Goal: Task Accomplishment & Management: Manage account settings

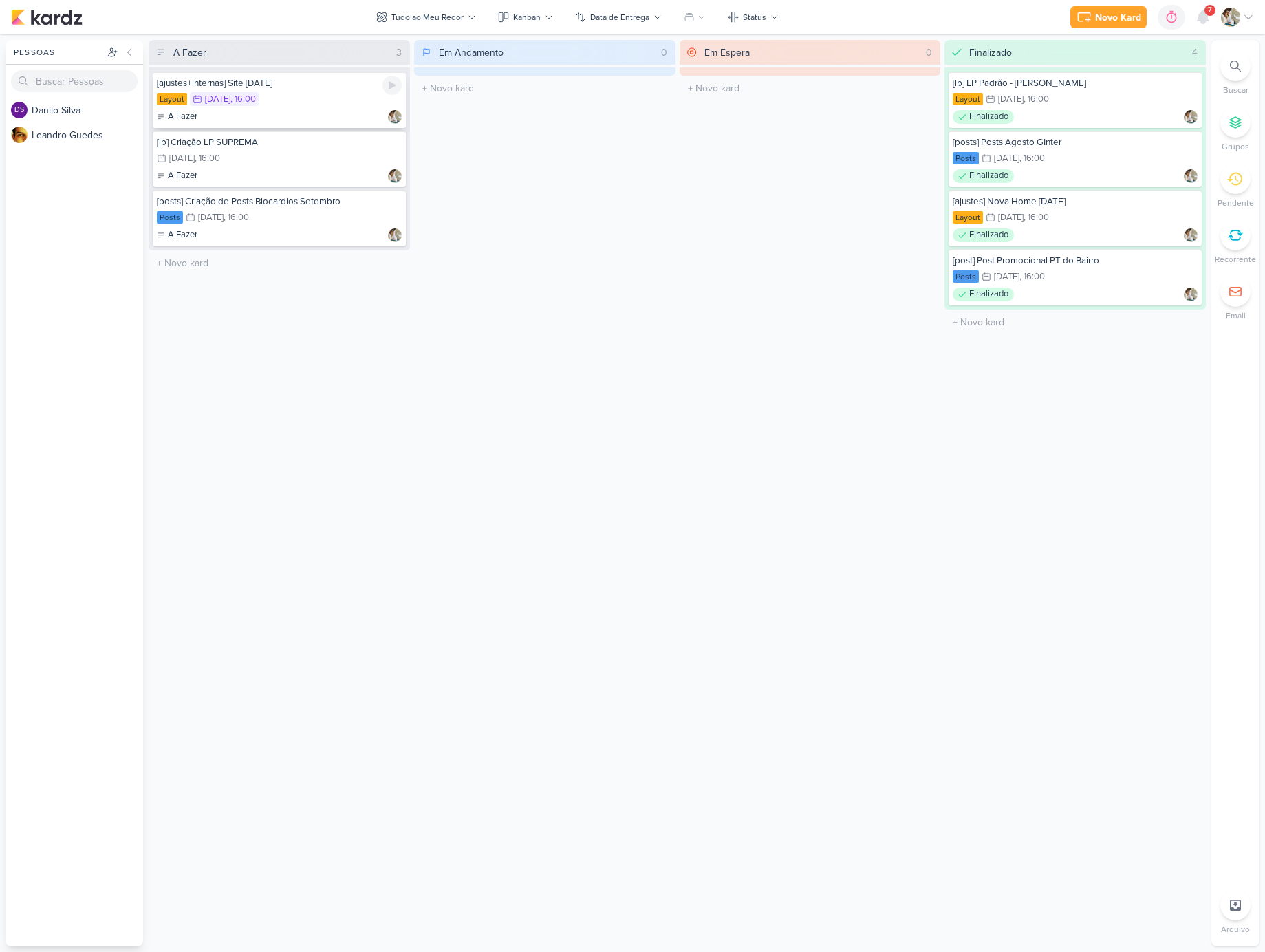
click at [324, 108] on div "[ajustes+internas] Site [DATE] Layout 11/8 [DATE] 16:00 A Fazer" at bounding box center [279, 100] width 253 height 57
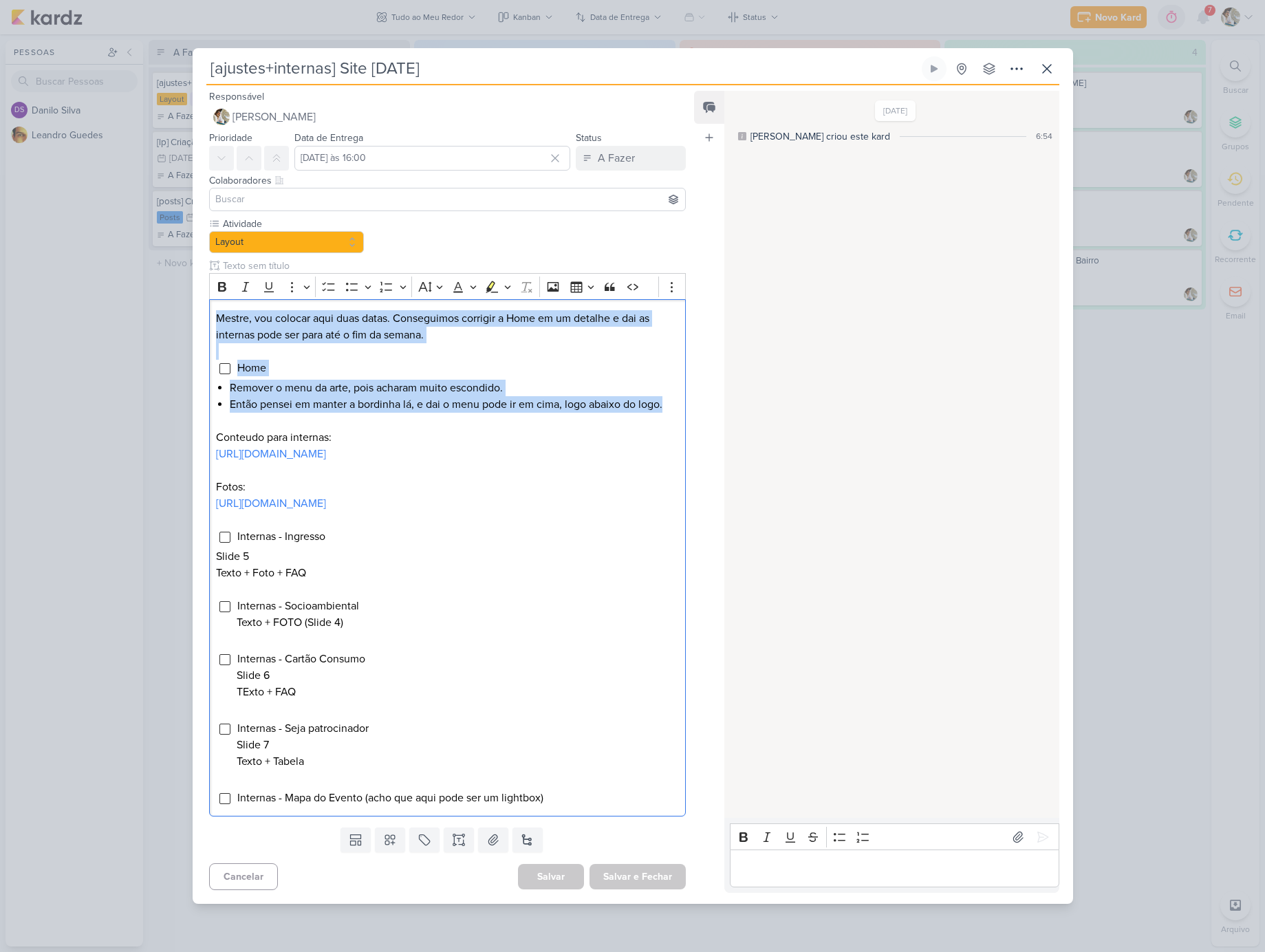
drag, startPoint x: 214, startPoint y: 308, endPoint x: 704, endPoint y: 403, distance: 499.1
click at [704, 403] on div "Responsável [PERSON_NAME] Nenhum contato encontrado create new contact Novo Con…" at bounding box center [633, 494] width 881 height 819
click at [280, 322] on p "Mestre, vou colocar aqui duas datas. Conseguimos corrigir a Home em um detalhe …" at bounding box center [447, 327] width 463 height 33
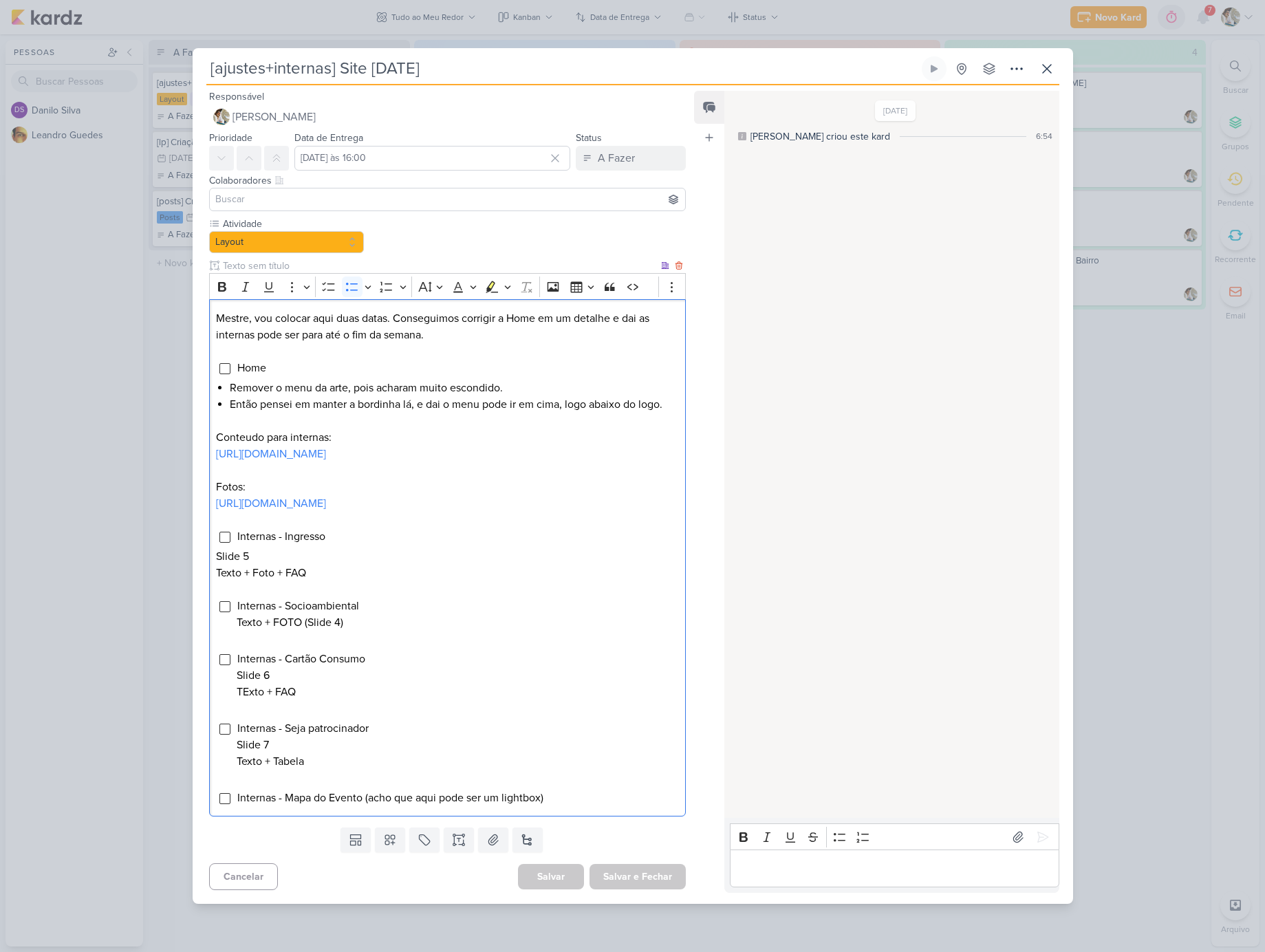
click at [231, 398] on li "Então pensei em manter a bordinha lá, e dai o menu pode ir em cima, logo abaixo…" at bounding box center [454, 404] width 448 height 17
click at [226, 363] on input "Editor editing area: main" at bounding box center [224, 368] width 11 height 11
click at [811, 878] on p "Editor editing area: main" at bounding box center [894, 869] width 314 height 17
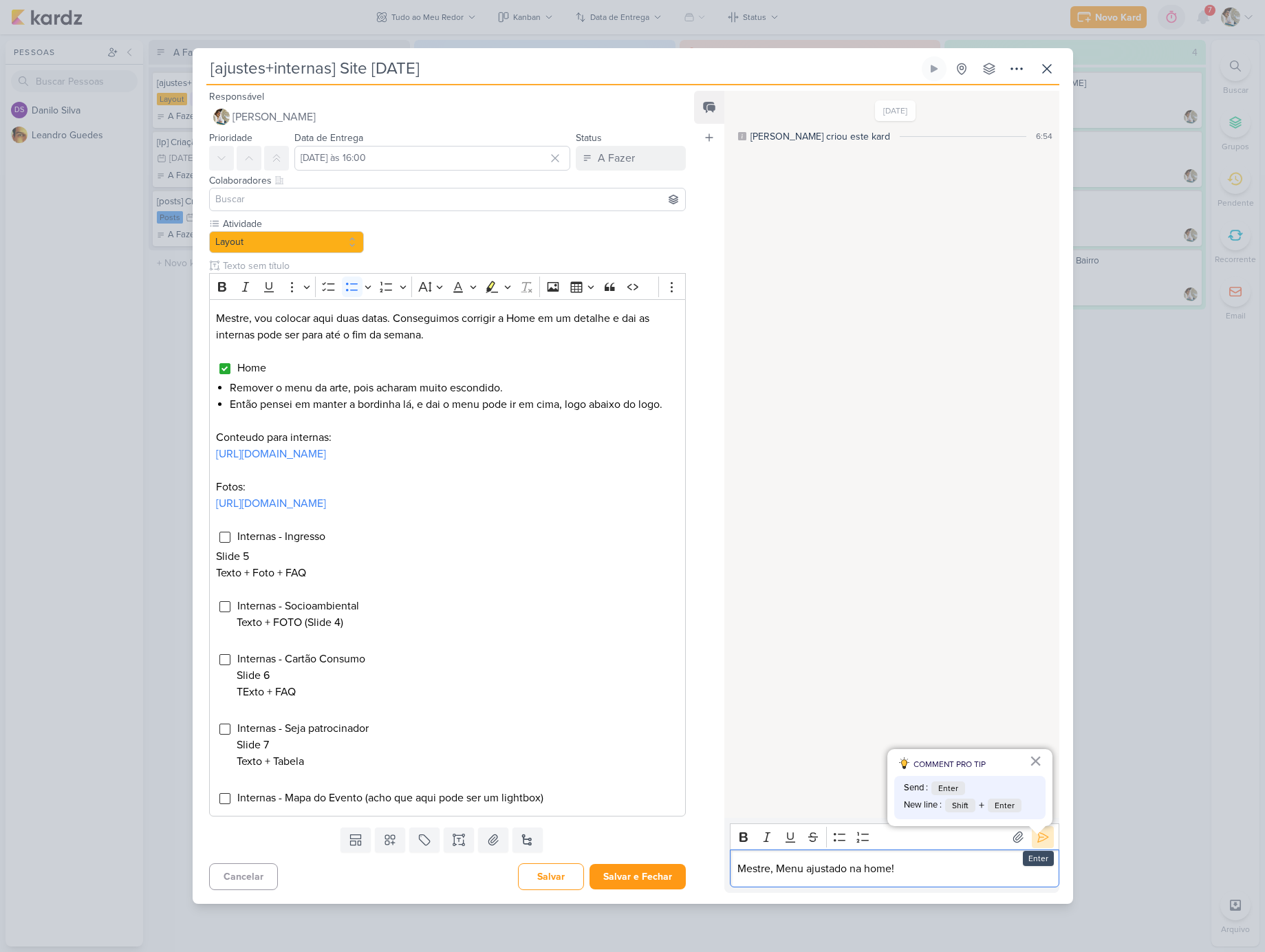
click at [1036, 844] on icon at bounding box center [1043, 838] width 14 height 14
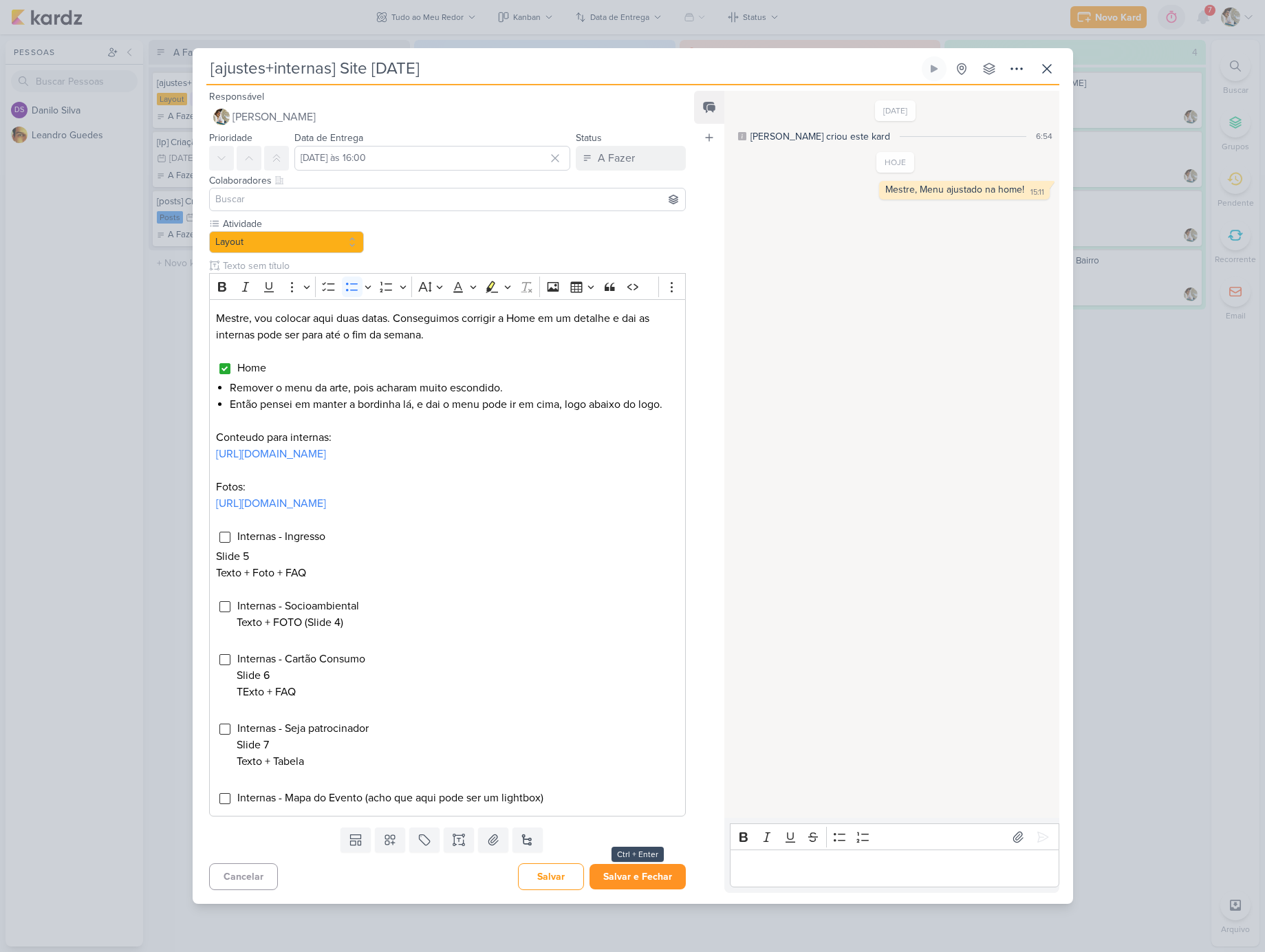
click at [636, 884] on button "Salvar e Fechar" at bounding box center [638, 877] width 96 height 25
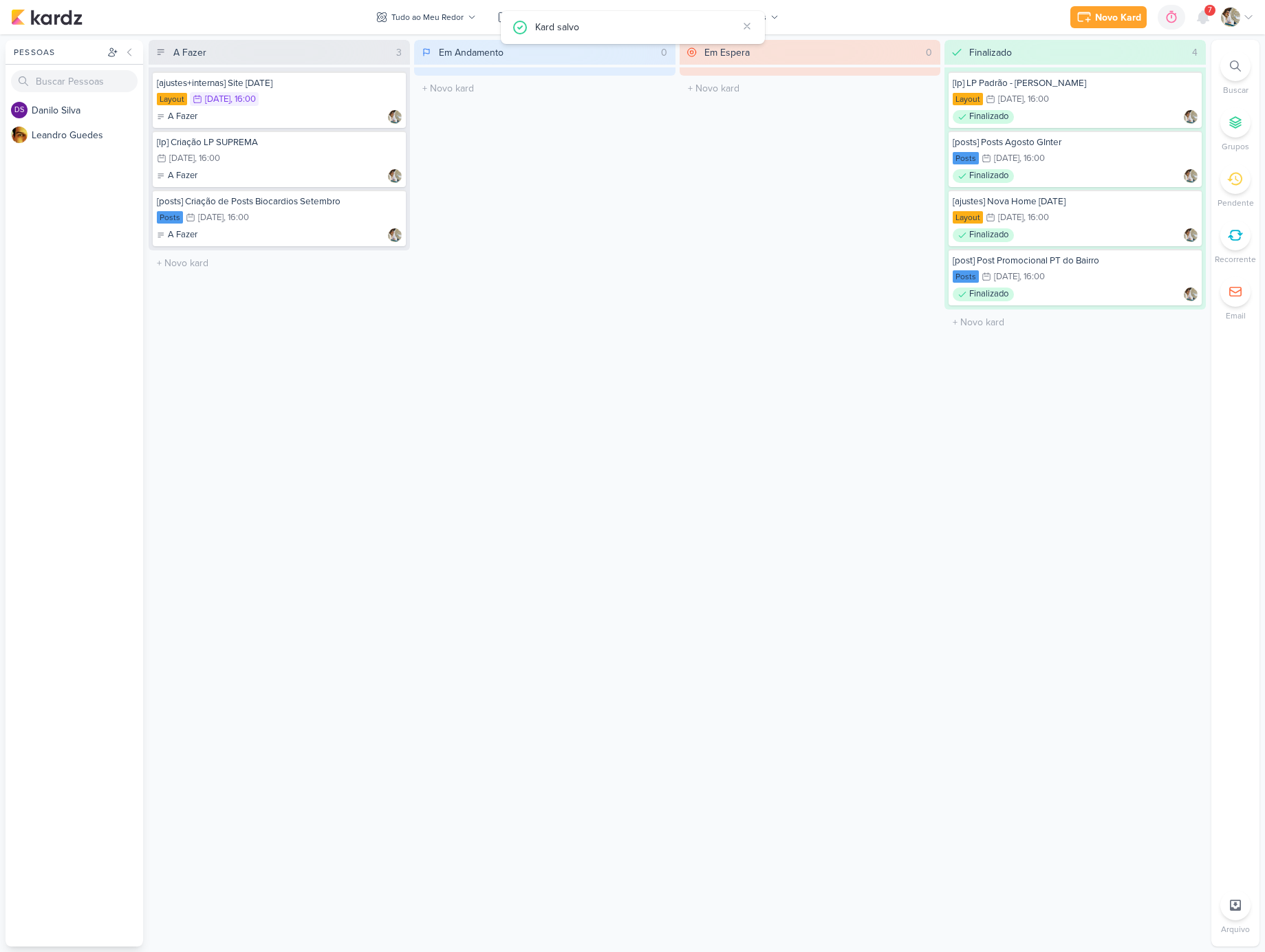
click at [878, 3] on div "Novo Kard Ctrl + k 0h0m Sessão desligada... Hoje 0h0m Semana 0h0m Mês 0h0m" at bounding box center [632, 17] width 1243 height 34
click at [296, 163] on div "12/8 [DATE] 16:00" at bounding box center [279, 159] width 245 height 15
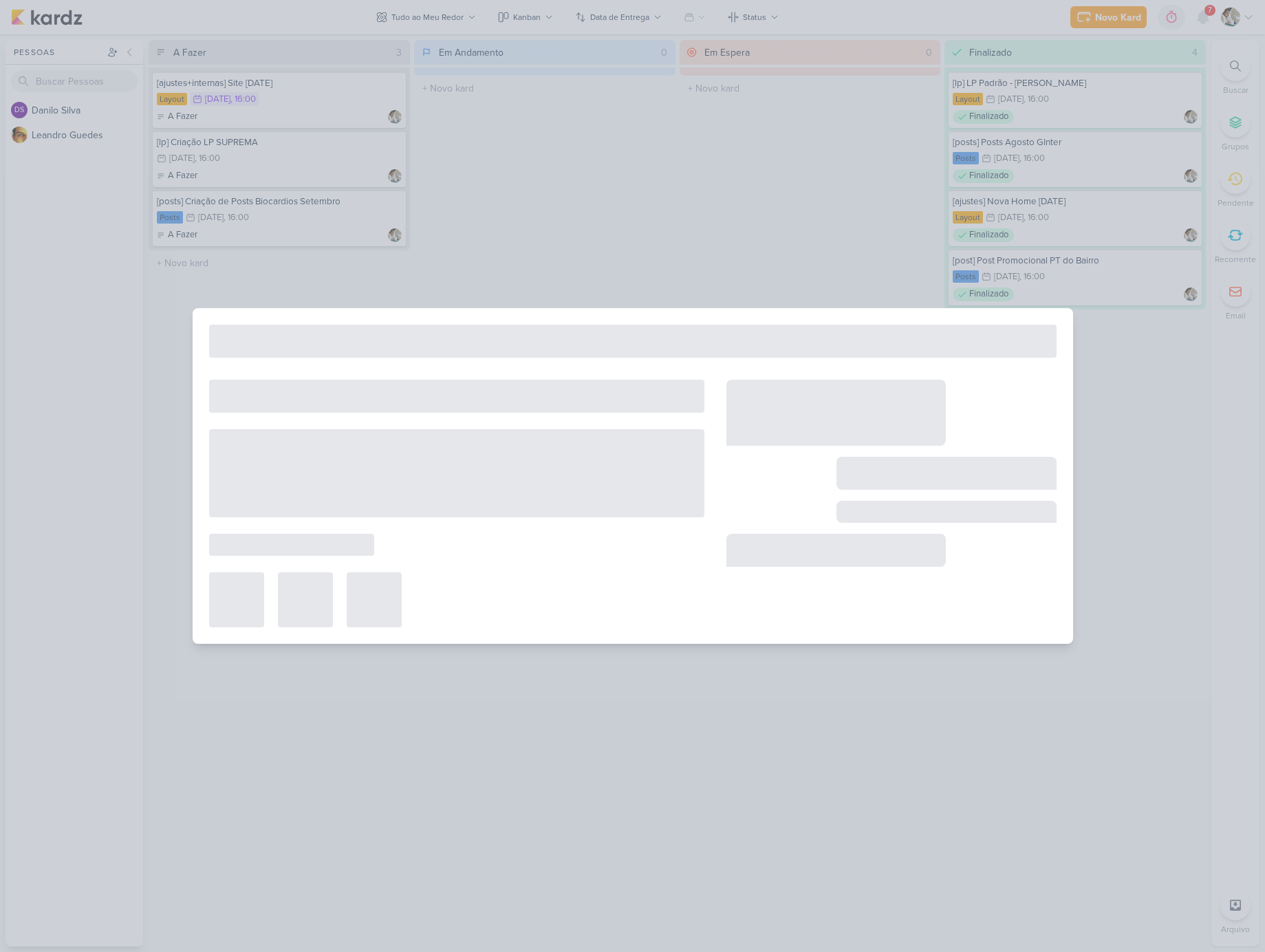
type input "[lp] Criação LP SUPREMA"
type input "[DATE] às 16:00"
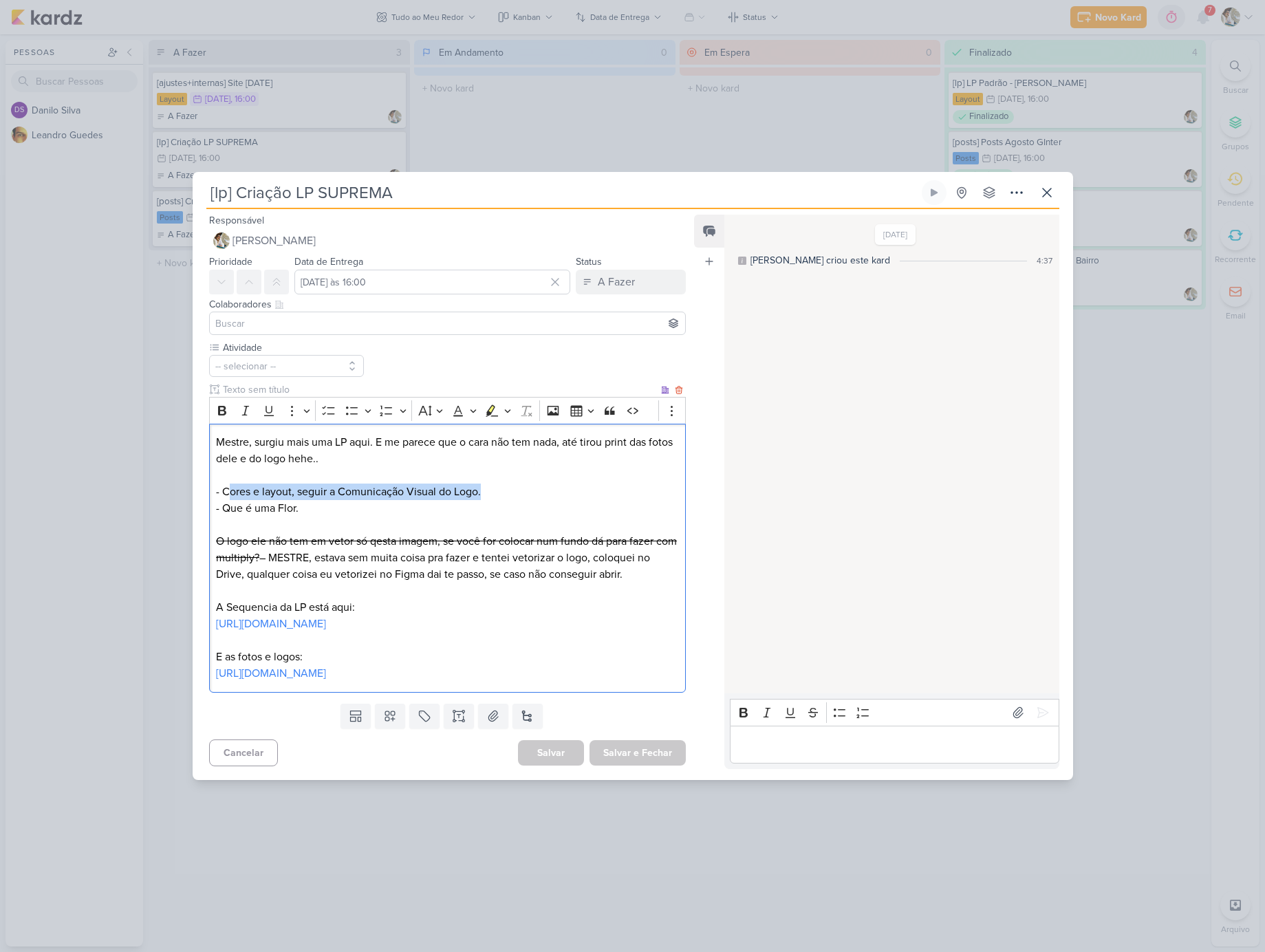
drag, startPoint x: 232, startPoint y: 483, endPoint x: 511, endPoint y: 490, distance: 279.1
click at [511, 490] on p "- Cores e layout, seguir a Comunicação Visual do Logo." at bounding box center [447, 491] width 463 height 17
drag, startPoint x: 224, startPoint y: 502, endPoint x: 323, endPoint y: 503, distance: 99.0
click at [323, 503] on p "- Que é uma Flor." at bounding box center [447, 508] width 463 height 17
drag, startPoint x: 222, startPoint y: 533, endPoint x: 657, endPoint y: 573, distance: 436.8
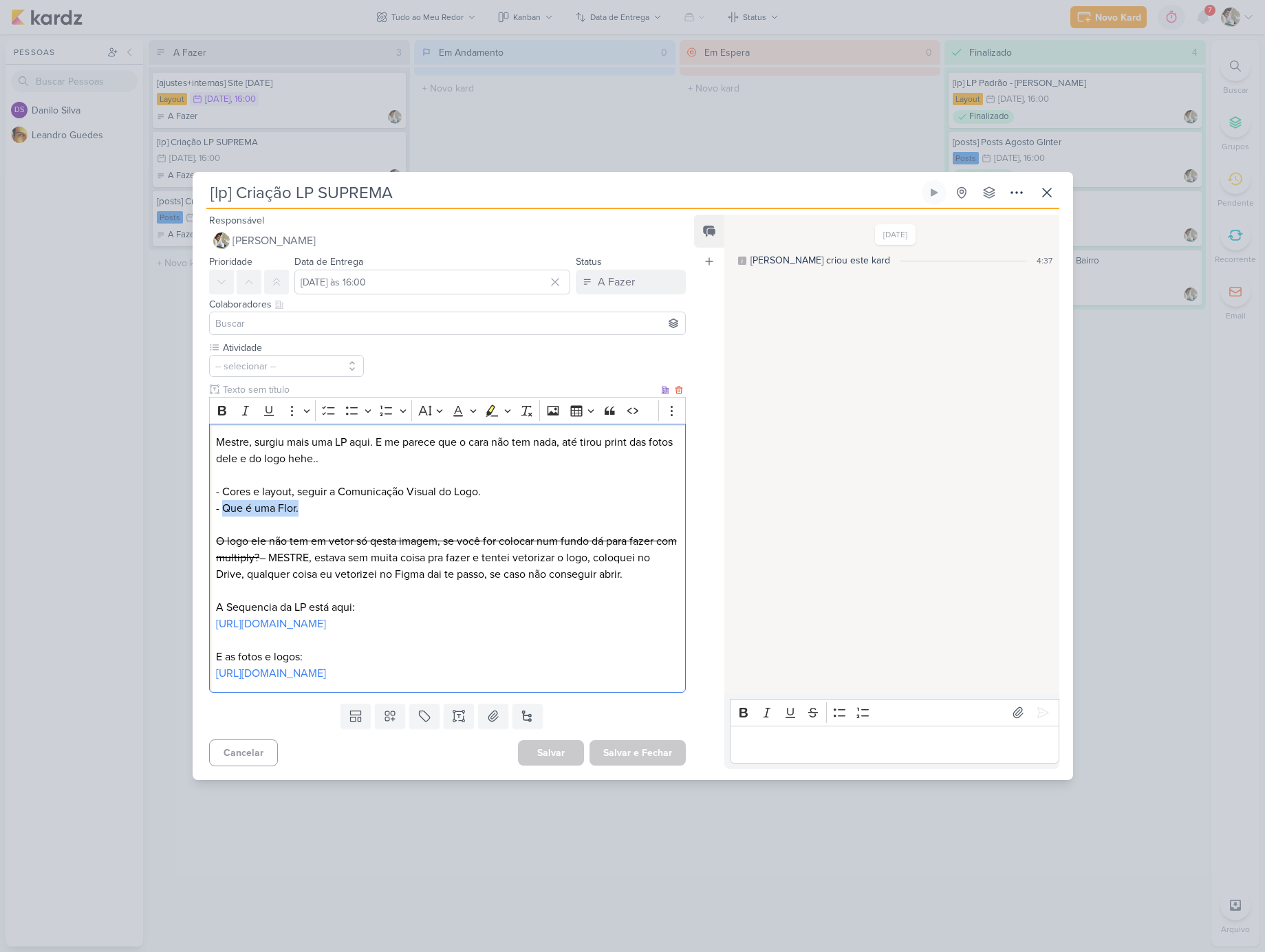
click at [657, 573] on p "O logo ele não tem em vetor só qesta imagem, se você for colocar num fundo dá p…" at bounding box center [447, 558] width 463 height 50
click at [259, 621] on link "[URL][DOMAIN_NAME]" at bounding box center [271, 624] width 111 height 14
click at [326, 680] on link "[URL][DOMAIN_NAME]" at bounding box center [271, 673] width 111 height 14
click at [107, 390] on div "[lp] Criação LP SUPREMA Criado por [PERSON_NAME]" at bounding box center [632, 476] width 1265 height 952
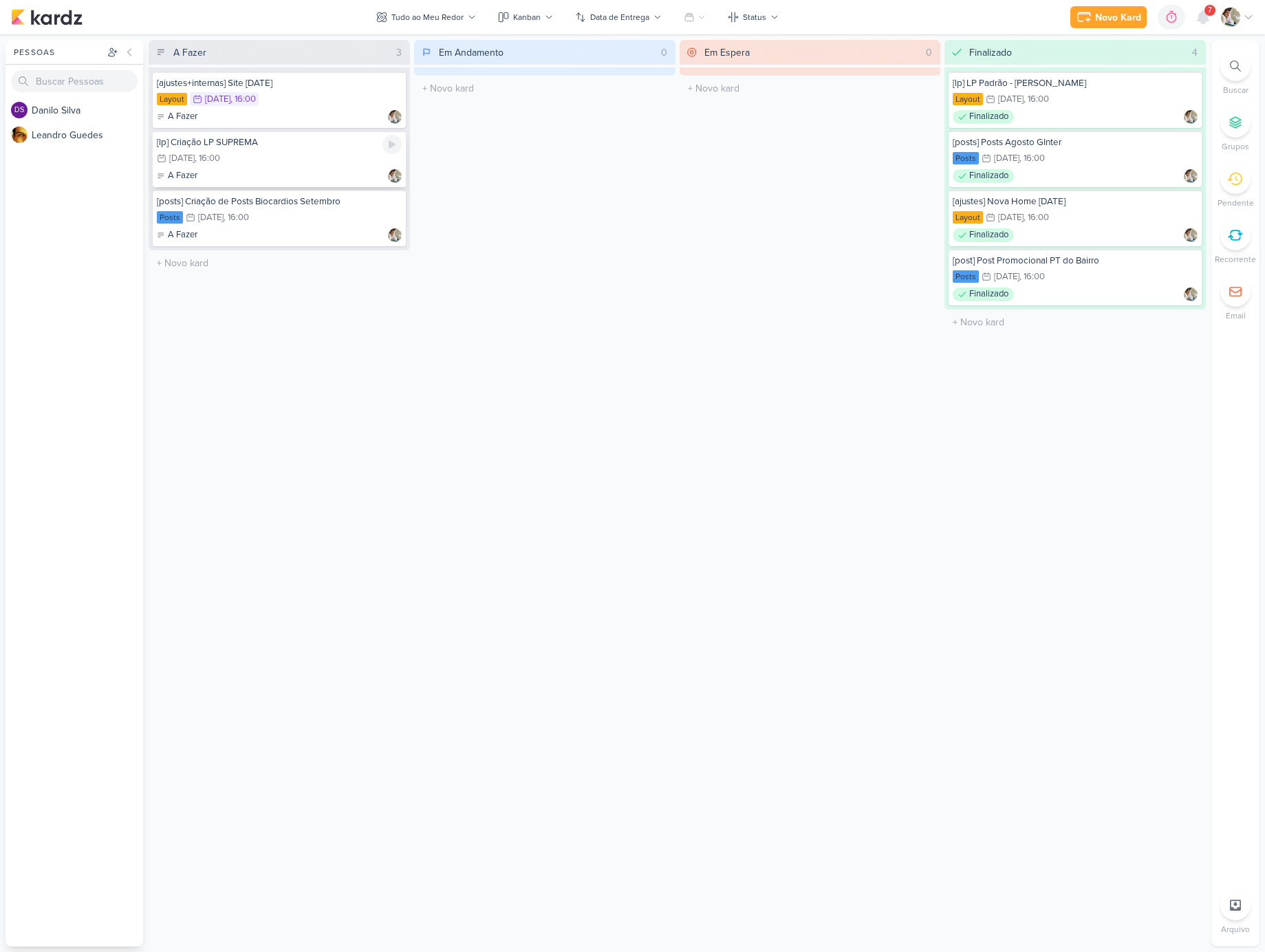
click at [268, 155] on div "12/8 [DATE] 16:00" at bounding box center [279, 159] width 245 height 15
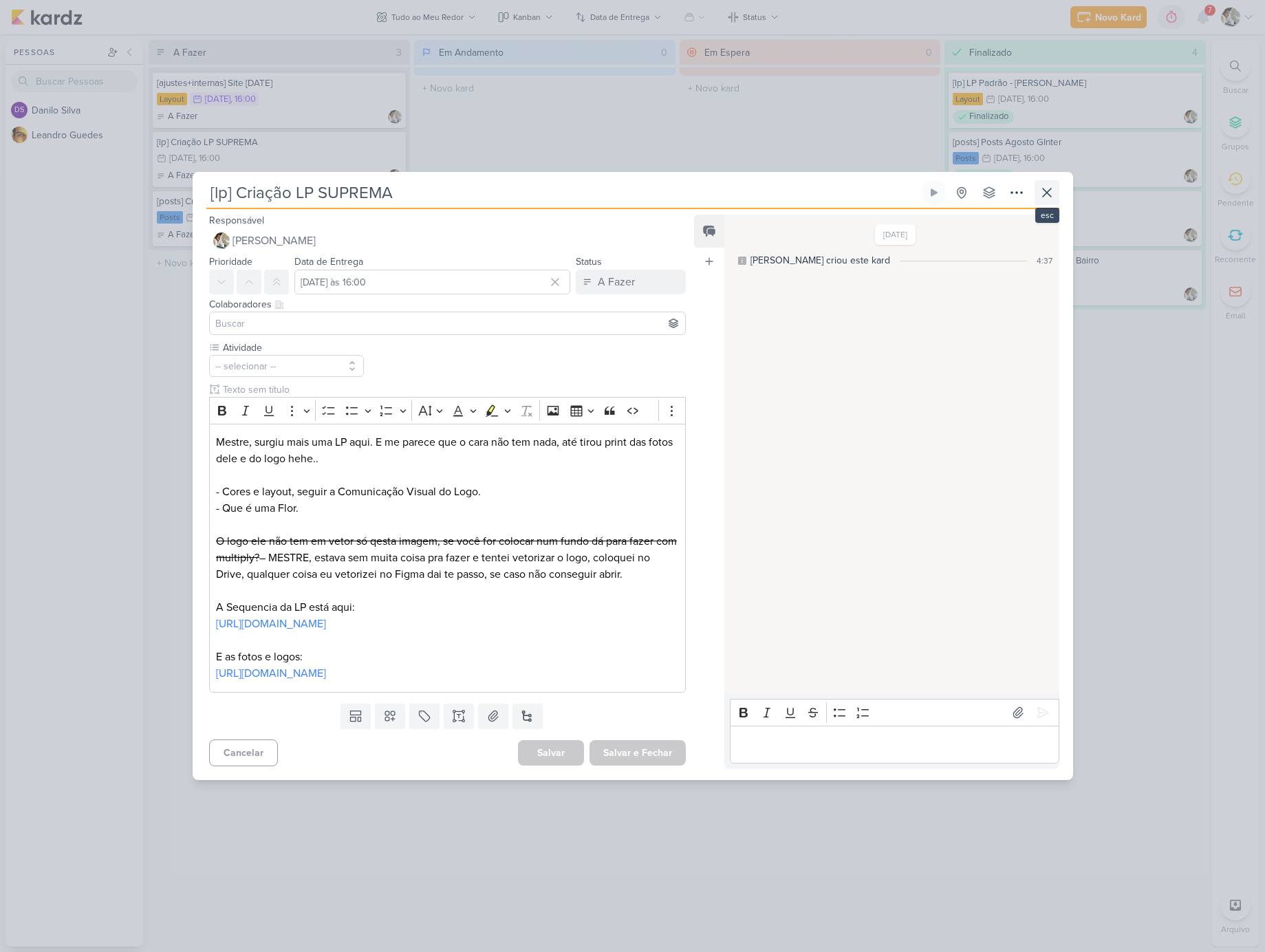
click at [1052, 184] on icon at bounding box center [1047, 192] width 17 height 17
